Goal: Find specific page/section: Find specific page/section

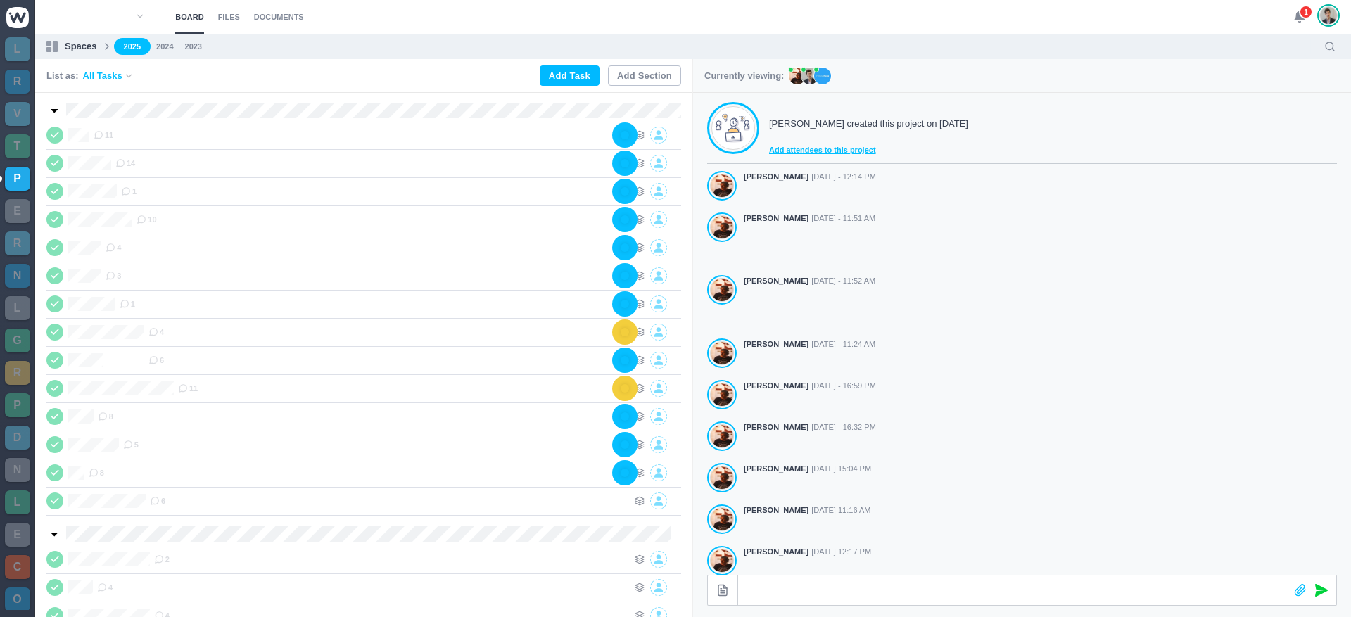
scroll to position [249, 0]
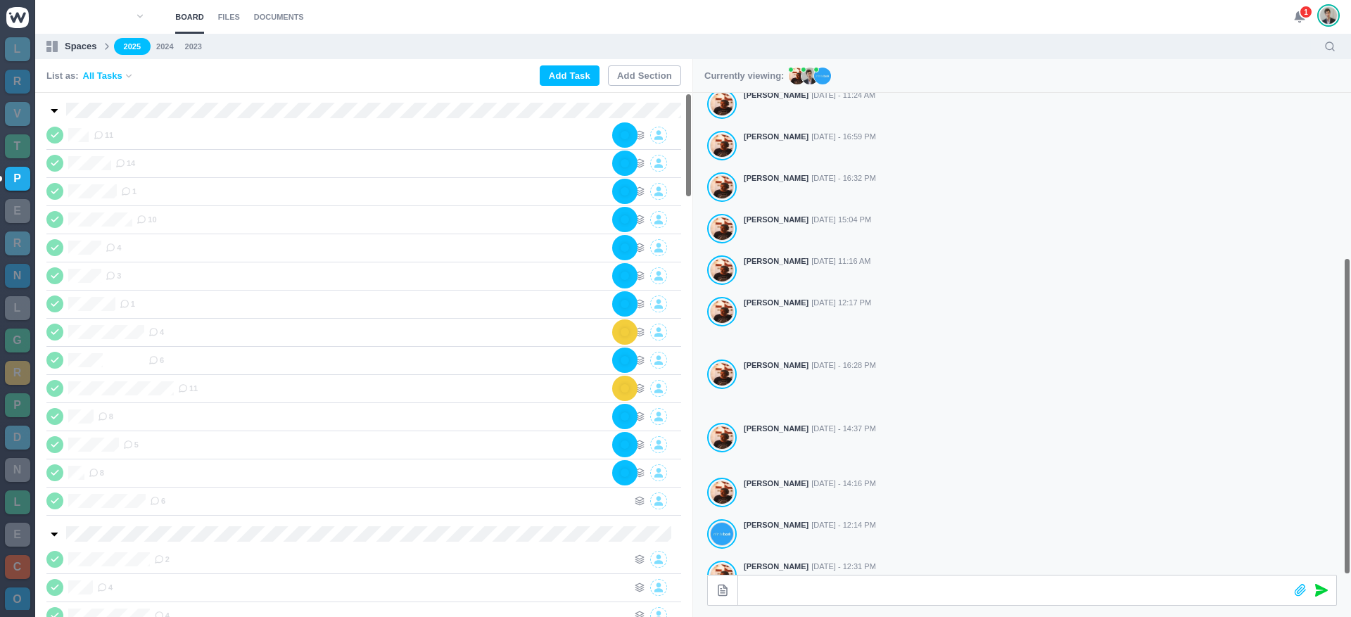
click at [1298, 20] on icon at bounding box center [1299, 17] width 13 height 13
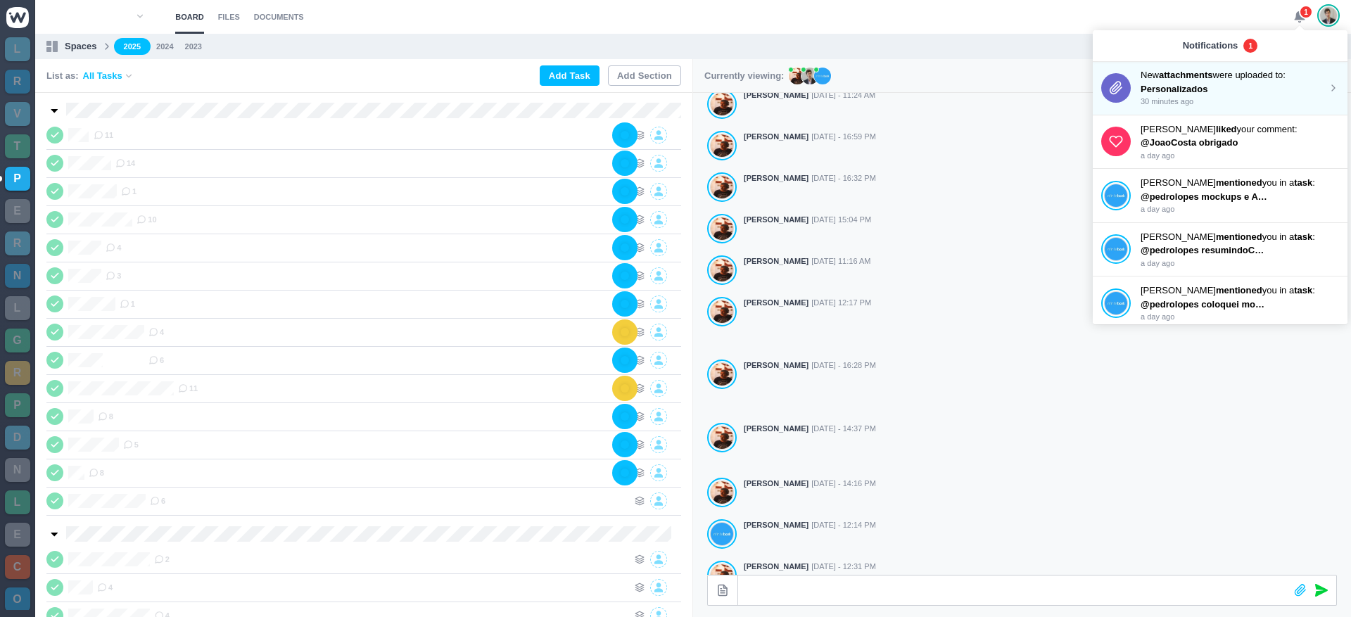
click at [1208, 108] on div "New attachments were uploaded to: Personalizados 30 minutes ago" at bounding box center [1219, 88] width 255 height 54
click at [1208, 85] on p "Personalizados" at bounding box center [1203, 89] width 127 height 14
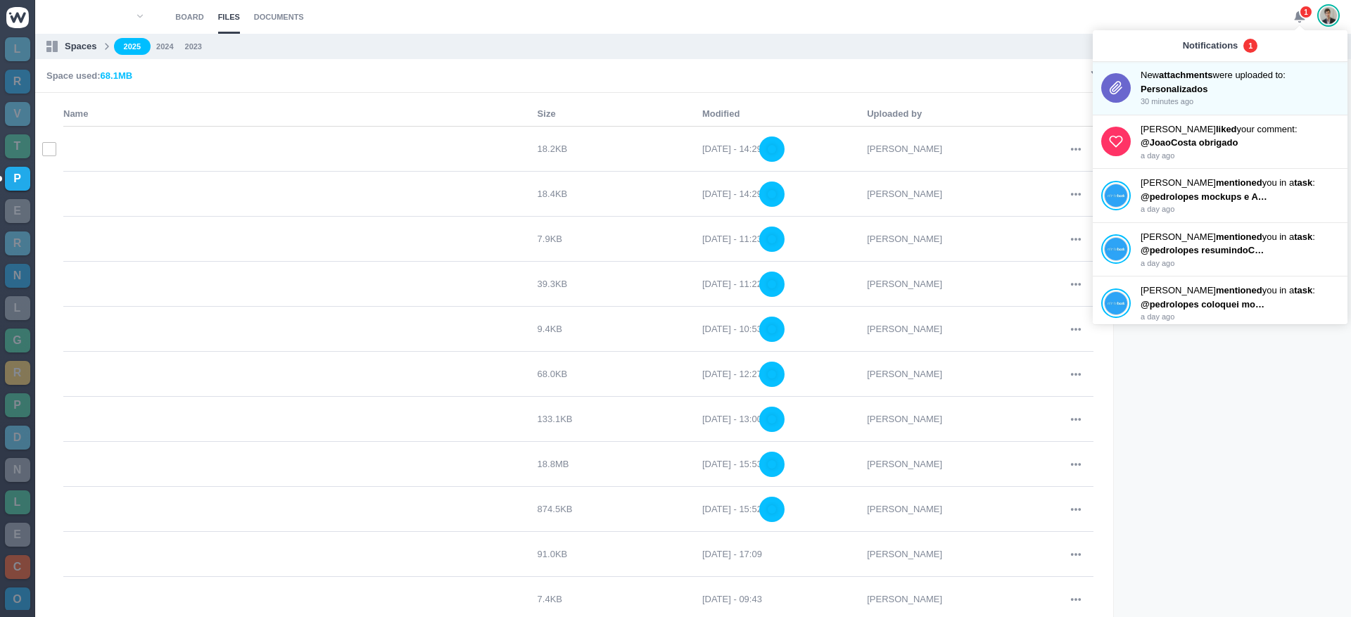
click at [323, 153] on td at bounding box center [300, 149] width 474 height 28
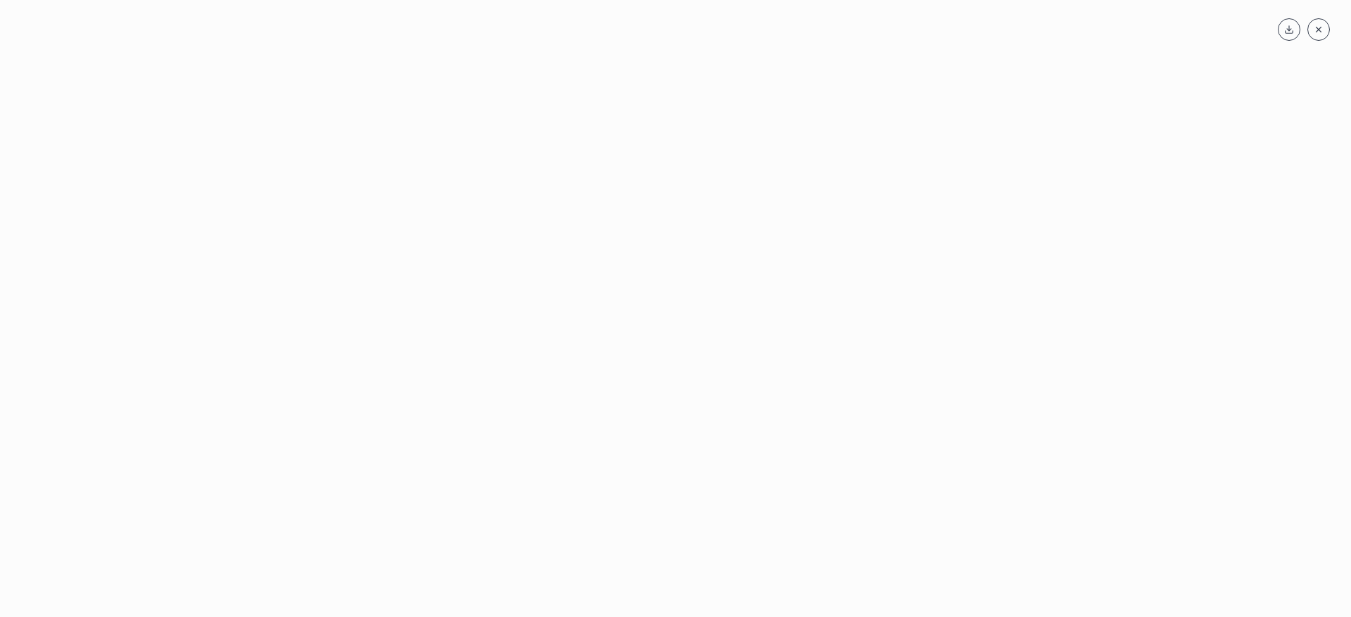
click at [323, 153] on div at bounding box center [675, 331] width 1322 height 530
click at [260, 210] on div at bounding box center [675, 331] width 1322 height 530
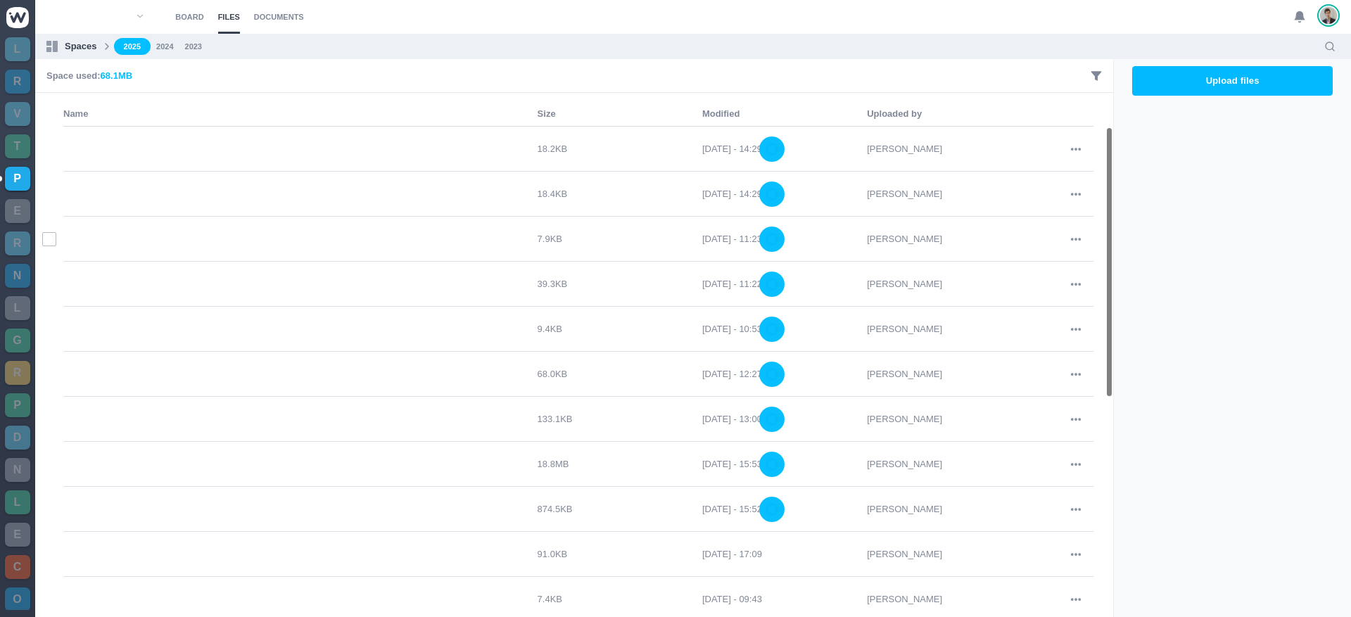
click at [222, 253] on tr "7.9KB [DATE] - 11:23 [PERSON_NAME]" at bounding box center [578, 239] width 1030 height 45
click at [146, 44] on link "2025" at bounding box center [132, 47] width 37 height 18
click at [202, 18] on link "Board" at bounding box center [189, 17] width 28 height 34
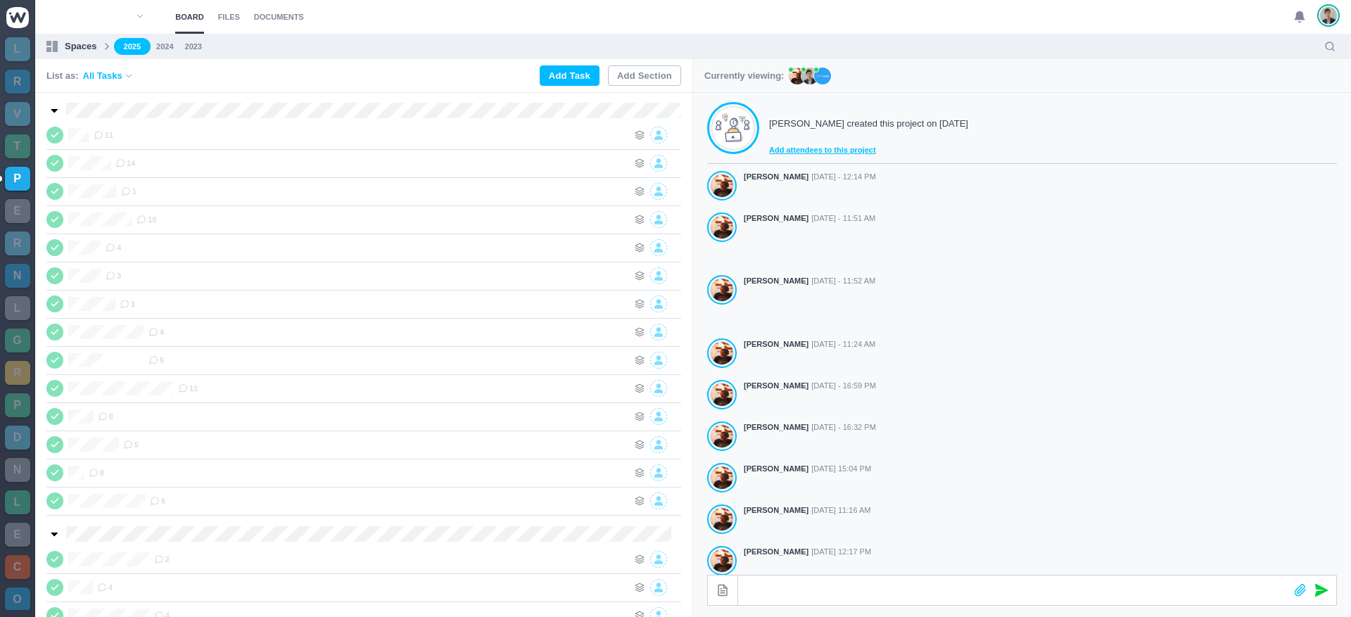
scroll to position [249, 0]
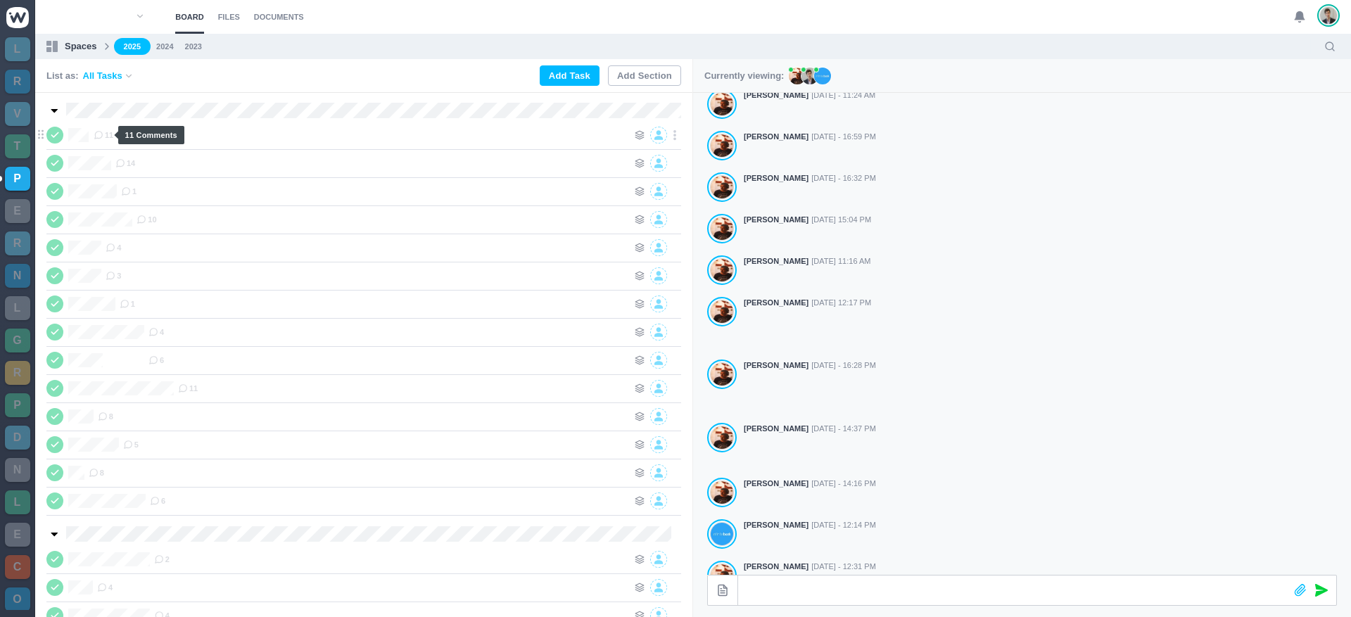
click at [101, 132] on icon at bounding box center [99, 135] width 10 height 10
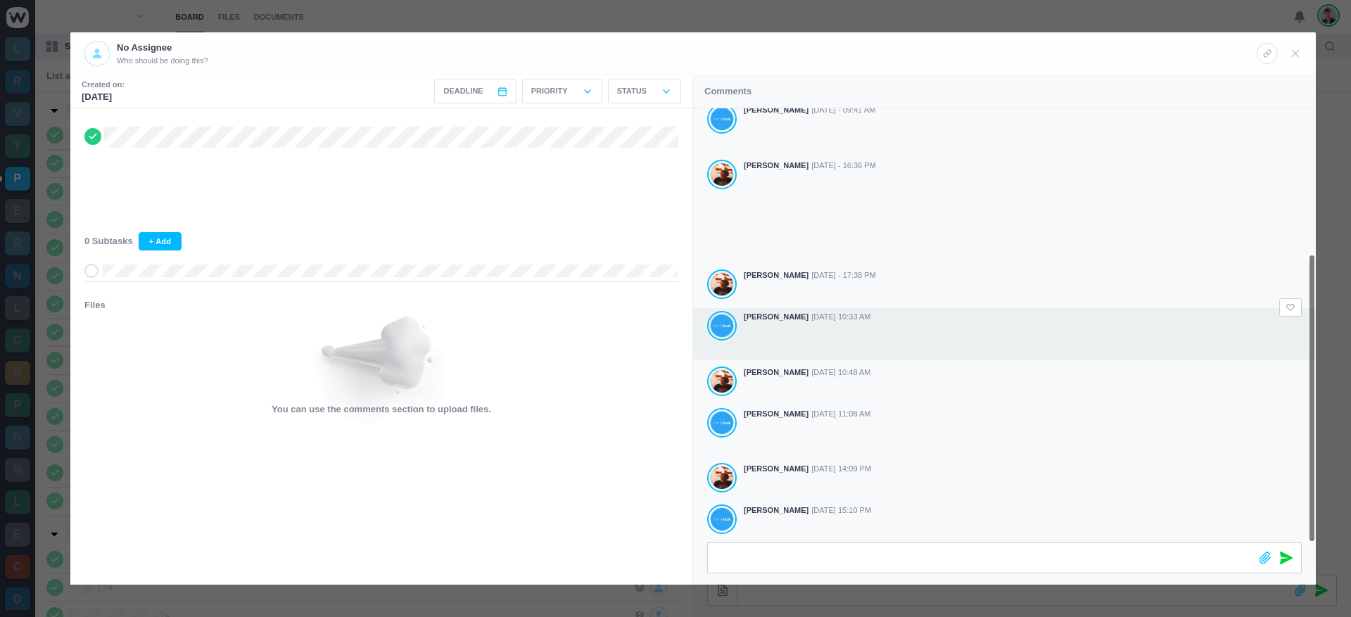
scroll to position [201, 0]
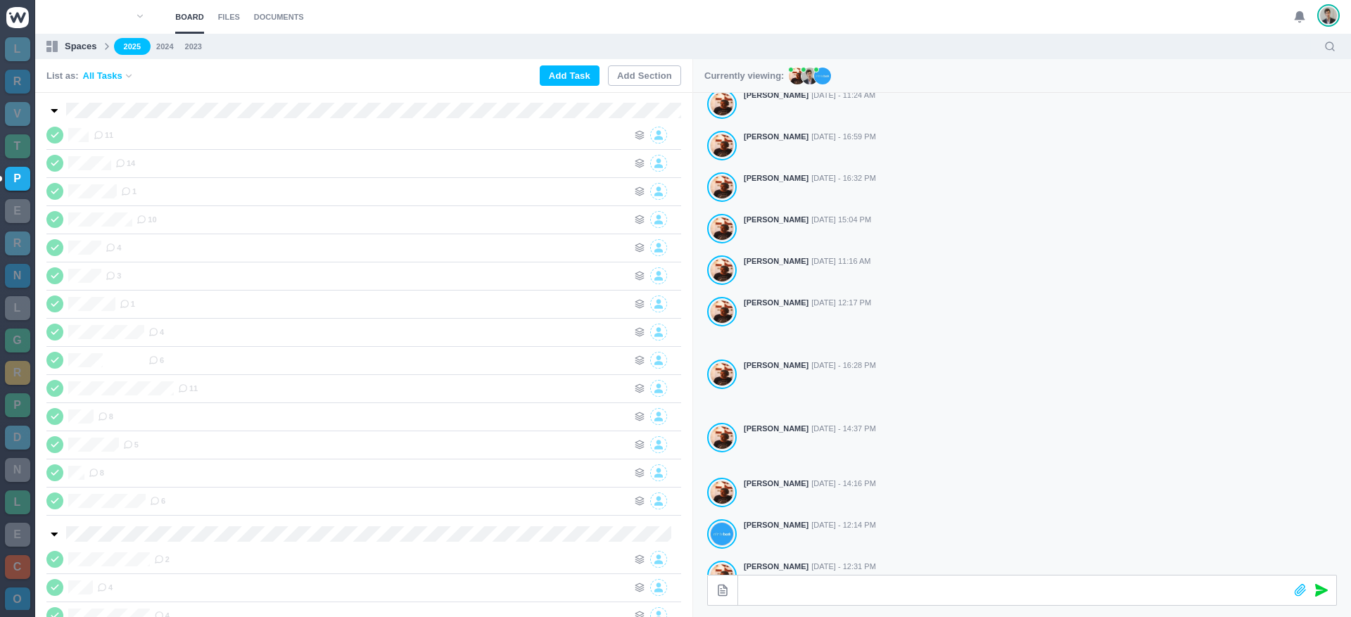
click at [21, 21] on img at bounding box center [17, 17] width 23 height 21
